Goal: Task Accomplishment & Management: Use online tool/utility

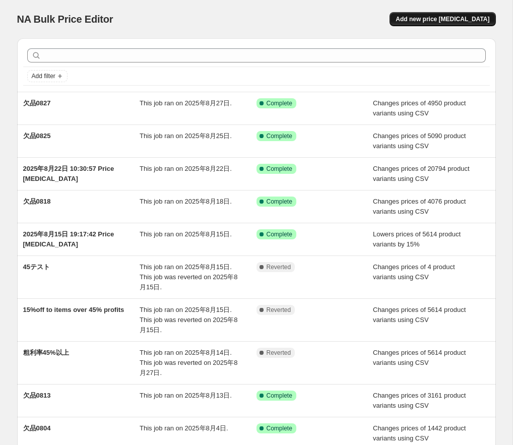
click at [443, 24] on button "Add new price [MEDICAL_DATA]" at bounding box center [442, 19] width 106 height 14
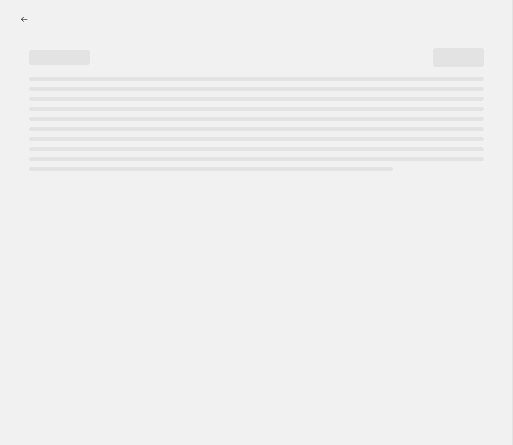
select select "percentage"
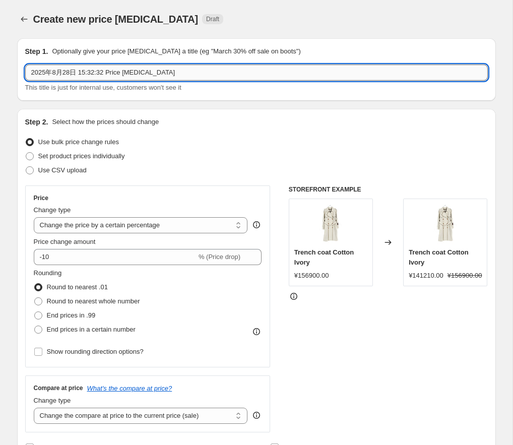
click at [95, 71] on input "2025年8月28日 15:32:32 Price [MEDICAL_DATA]" at bounding box center [256, 72] width 462 height 16
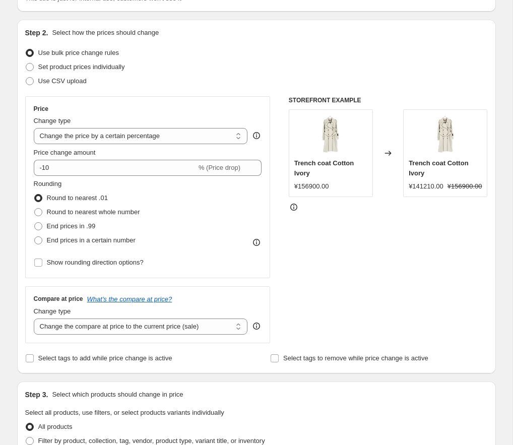
scroll to position [118, 0]
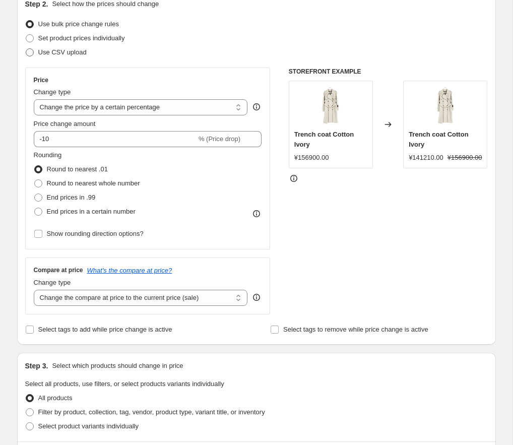
type input "欠品0828"
click at [28, 51] on span at bounding box center [30, 52] width 8 height 8
click at [26, 49] on input "Use CSV upload" at bounding box center [26, 48] width 1 height 1
radio input "true"
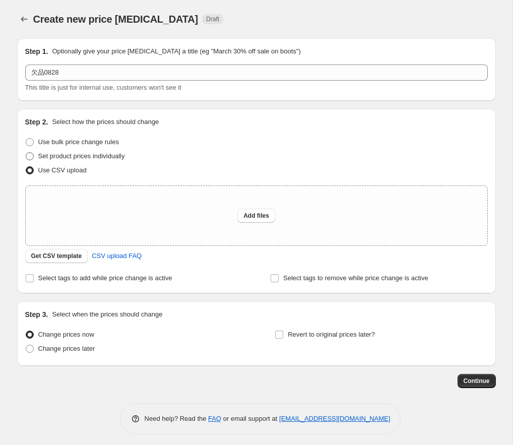
scroll to position [5, 0]
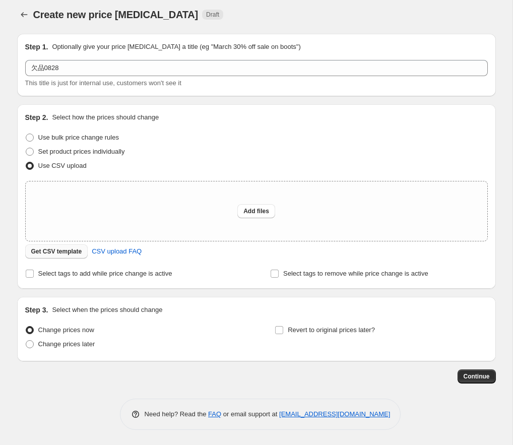
click at [70, 252] on span "Get CSV template" at bounding box center [56, 251] width 51 height 8
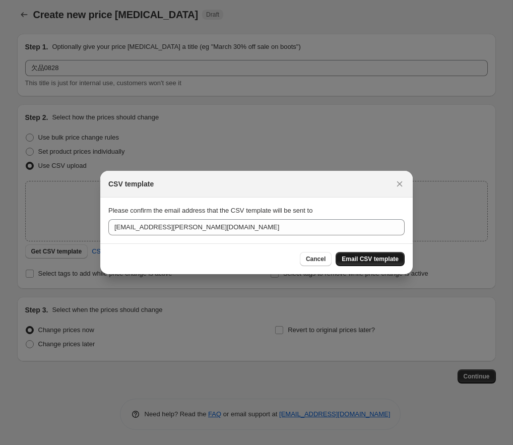
click at [366, 255] on span "Email CSV template" at bounding box center [369, 259] width 57 height 8
